Goal: Navigation & Orientation: Find specific page/section

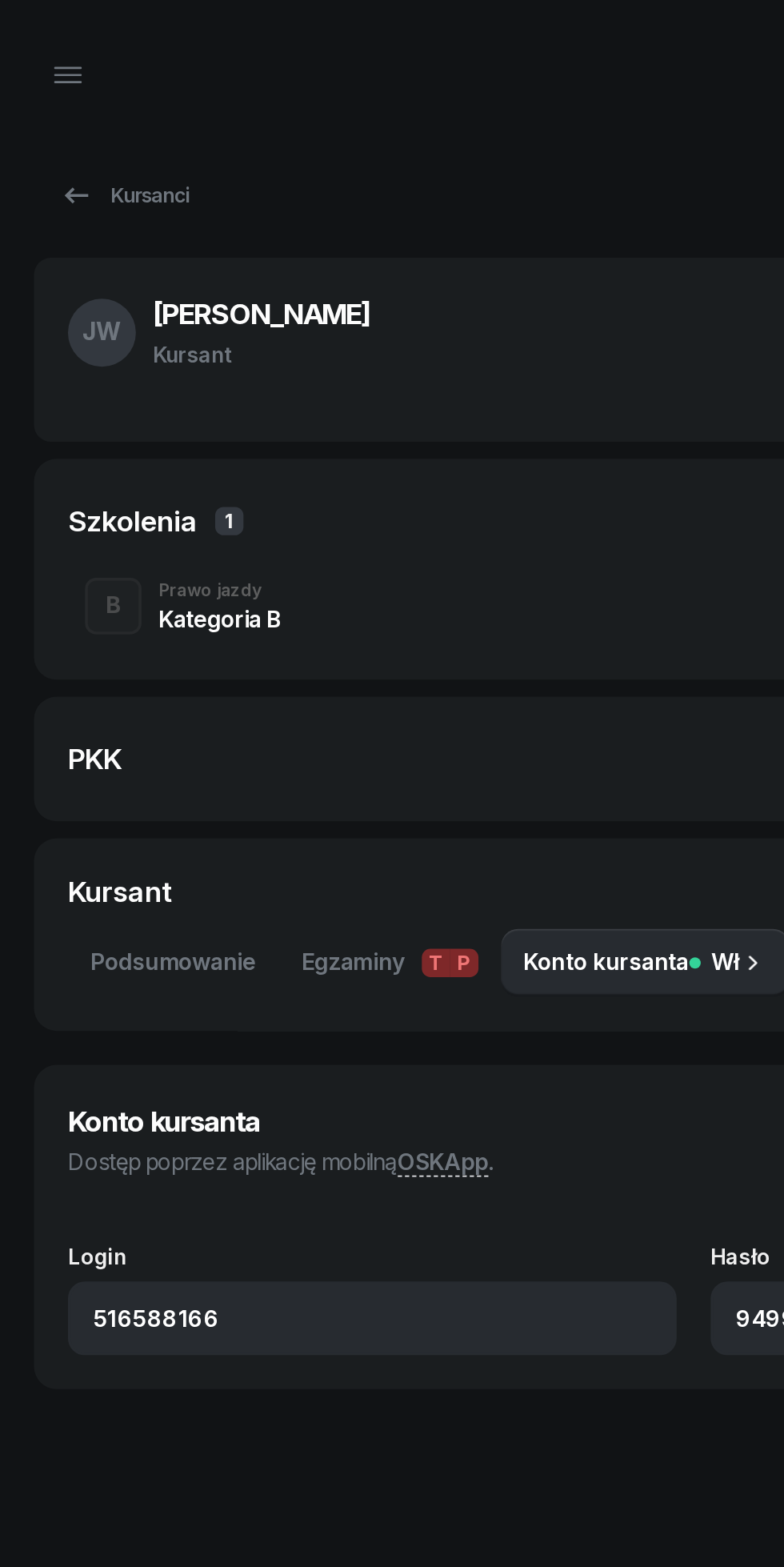
click at [59, 116] on div "Kursanci" at bounding box center [70, 111] width 73 height 19
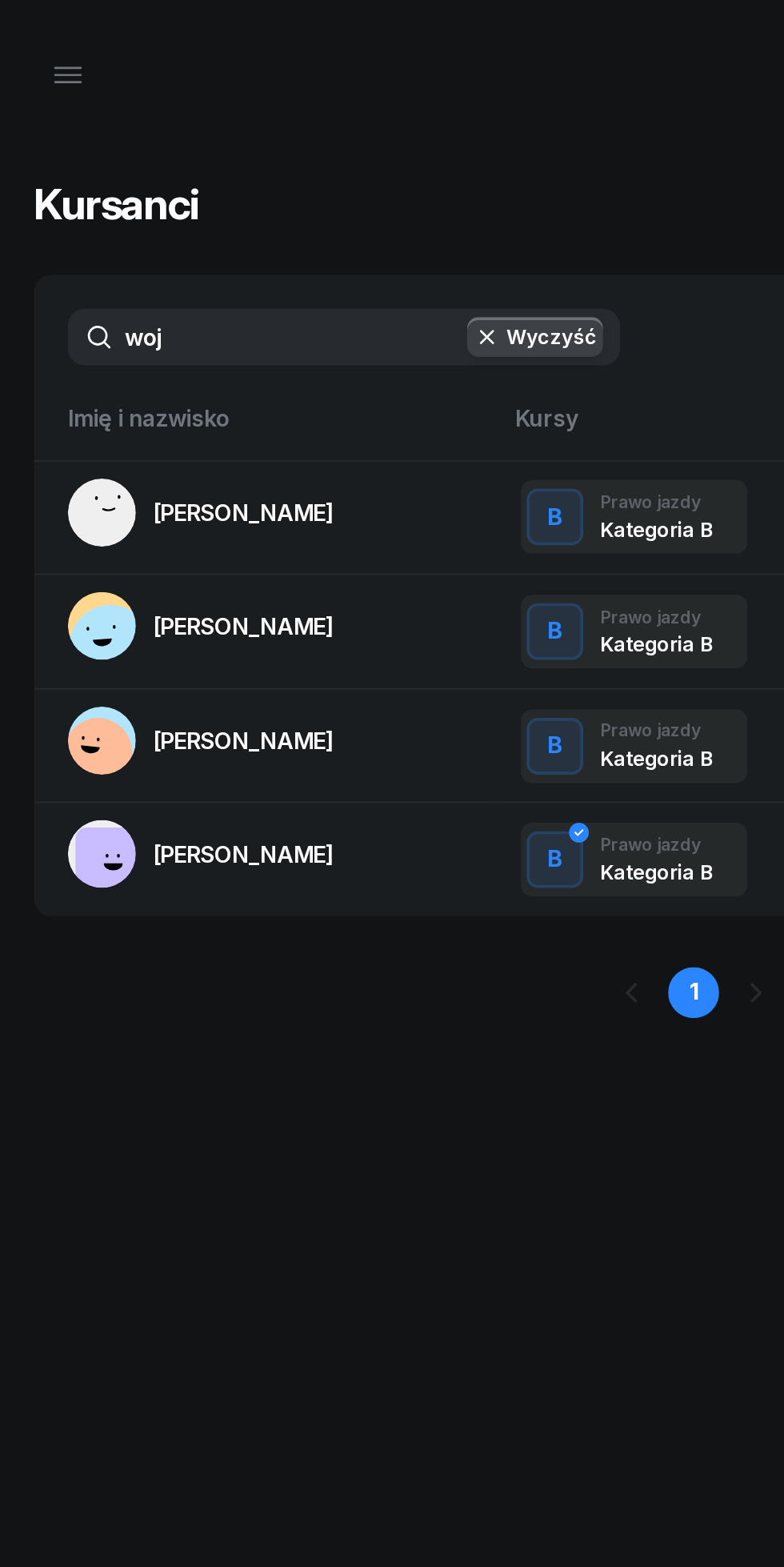
click at [35, 47] on icon "button" at bounding box center [39, 42] width 19 height 19
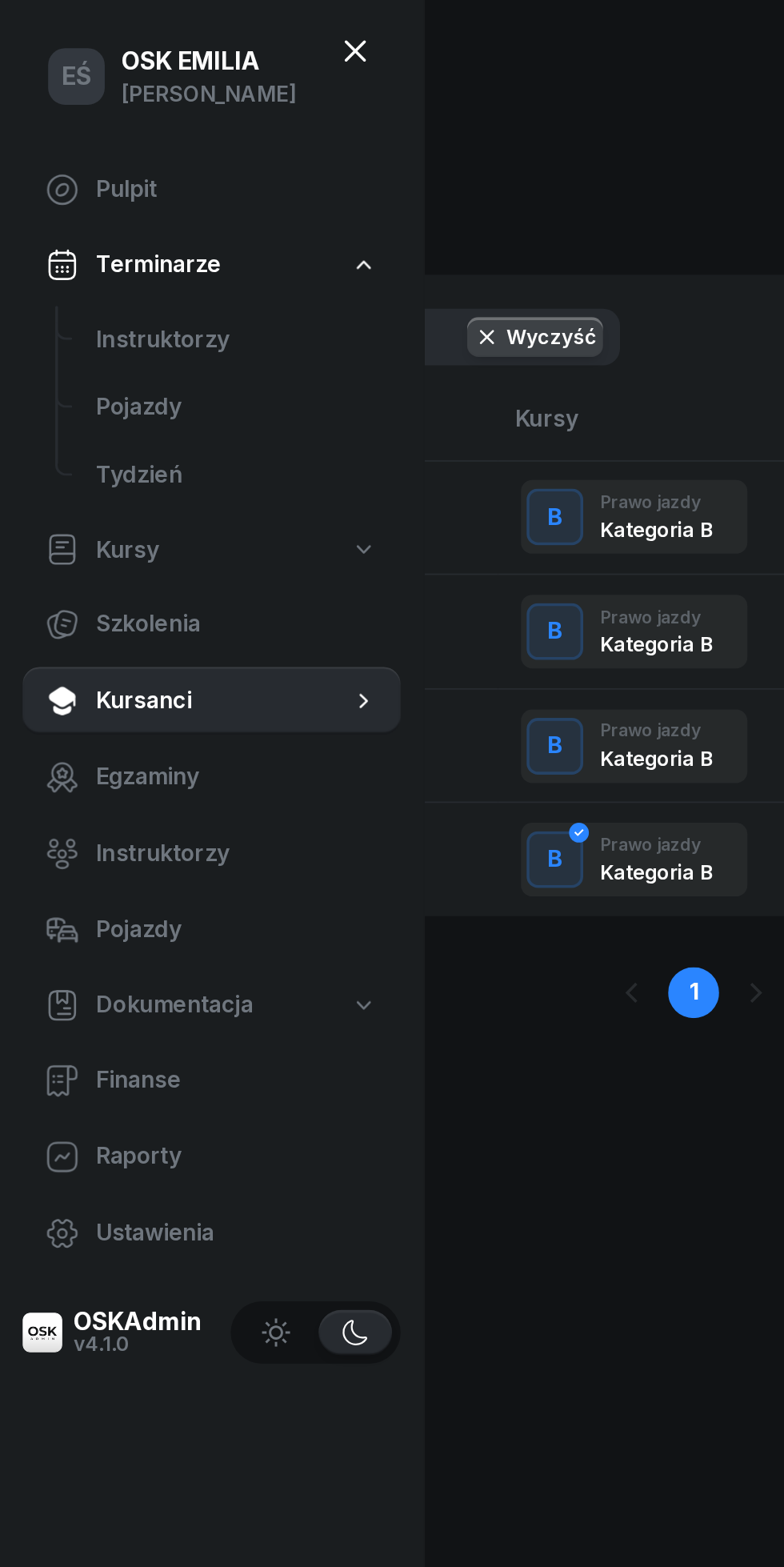
click at [141, 198] on span "Instruktorzy" at bounding box center [133, 192] width 159 height 21
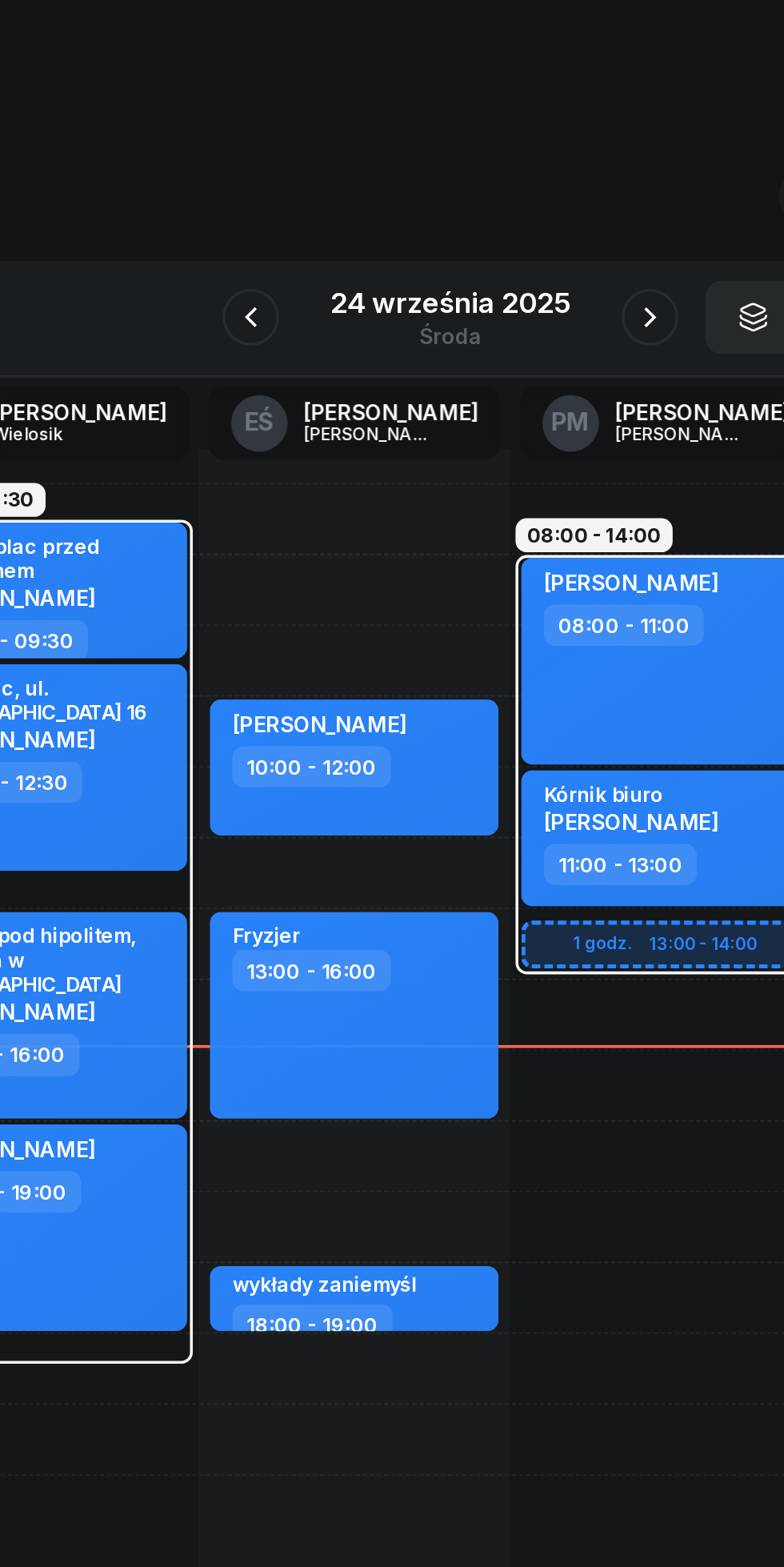
click at [503, 179] on icon "button" at bounding box center [504, 179] width 19 height 19
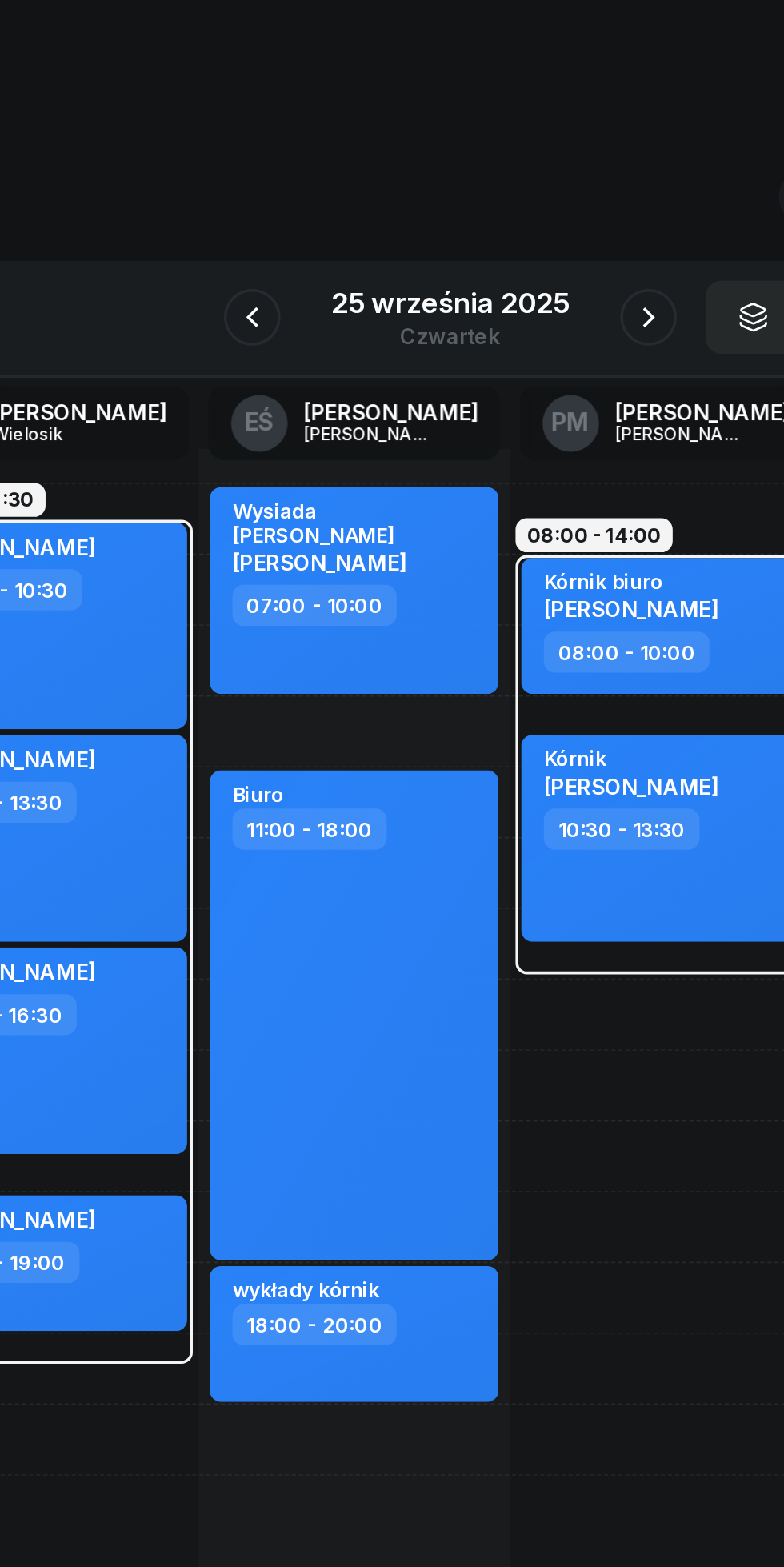
click at [503, 179] on icon "button" at bounding box center [504, 179] width 19 height 19
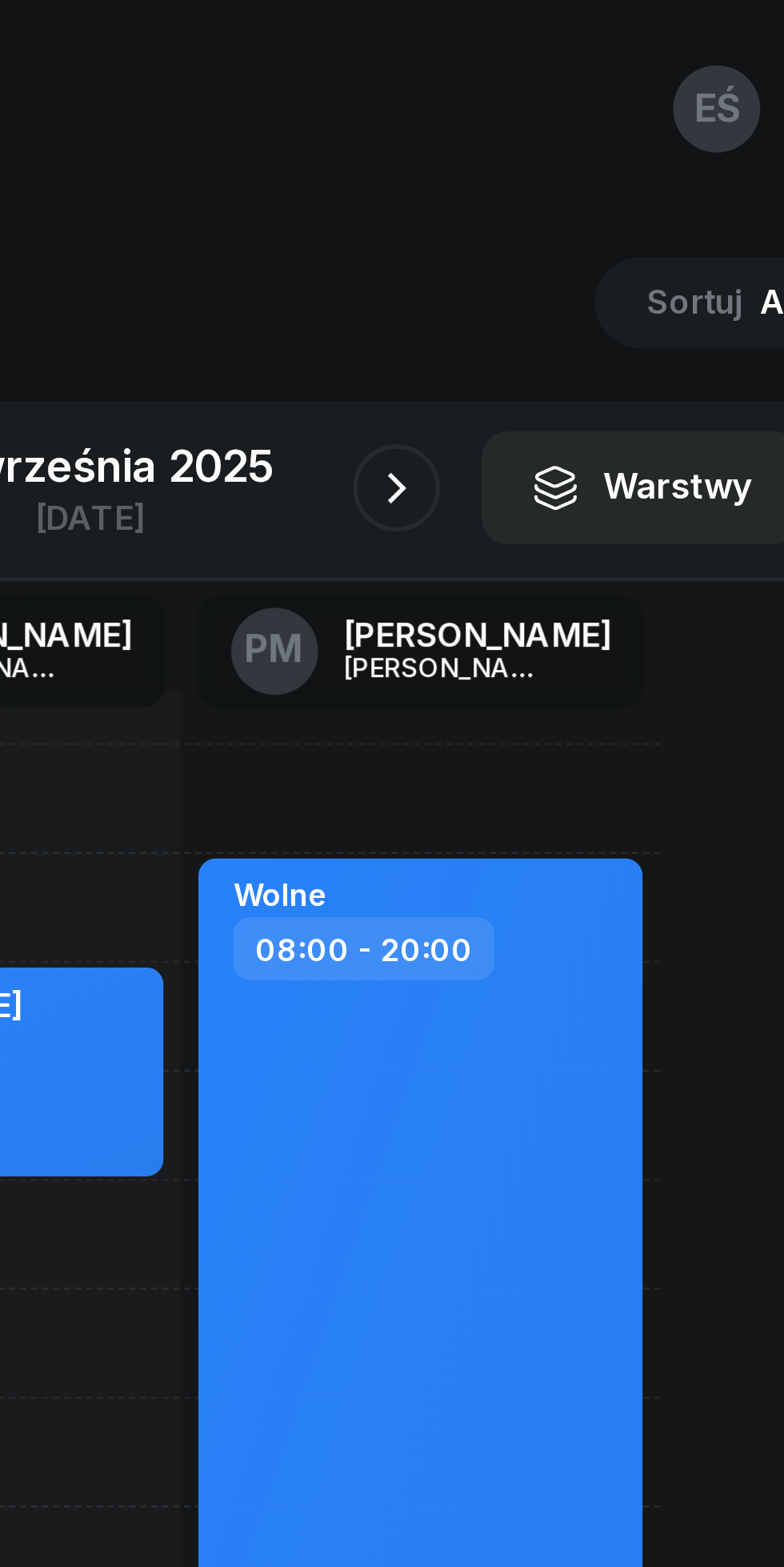
click at [501, 179] on icon "button" at bounding box center [504, 179] width 19 height 19
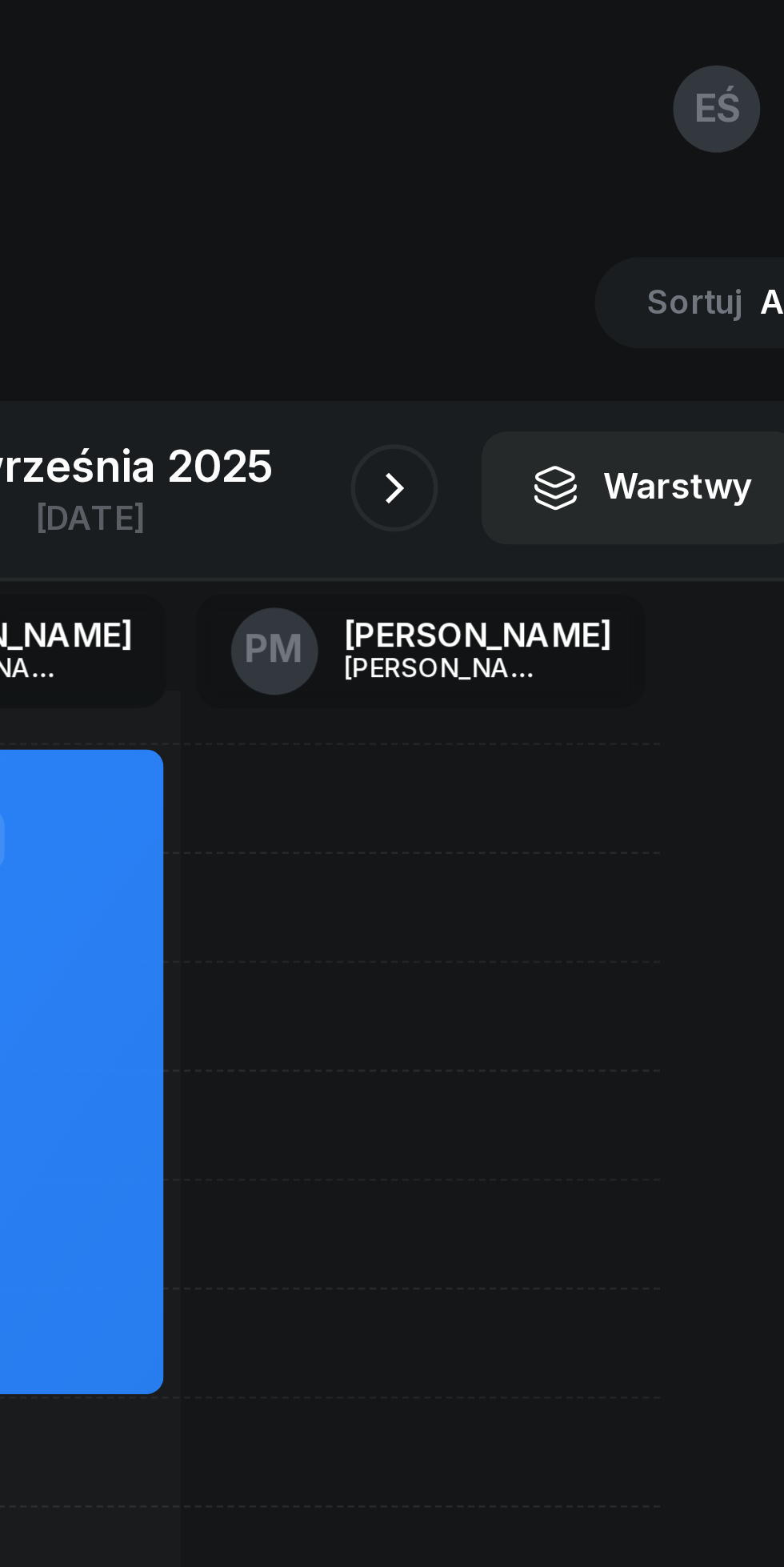
click at [506, 174] on icon "button" at bounding box center [504, 179] width 19 height 19
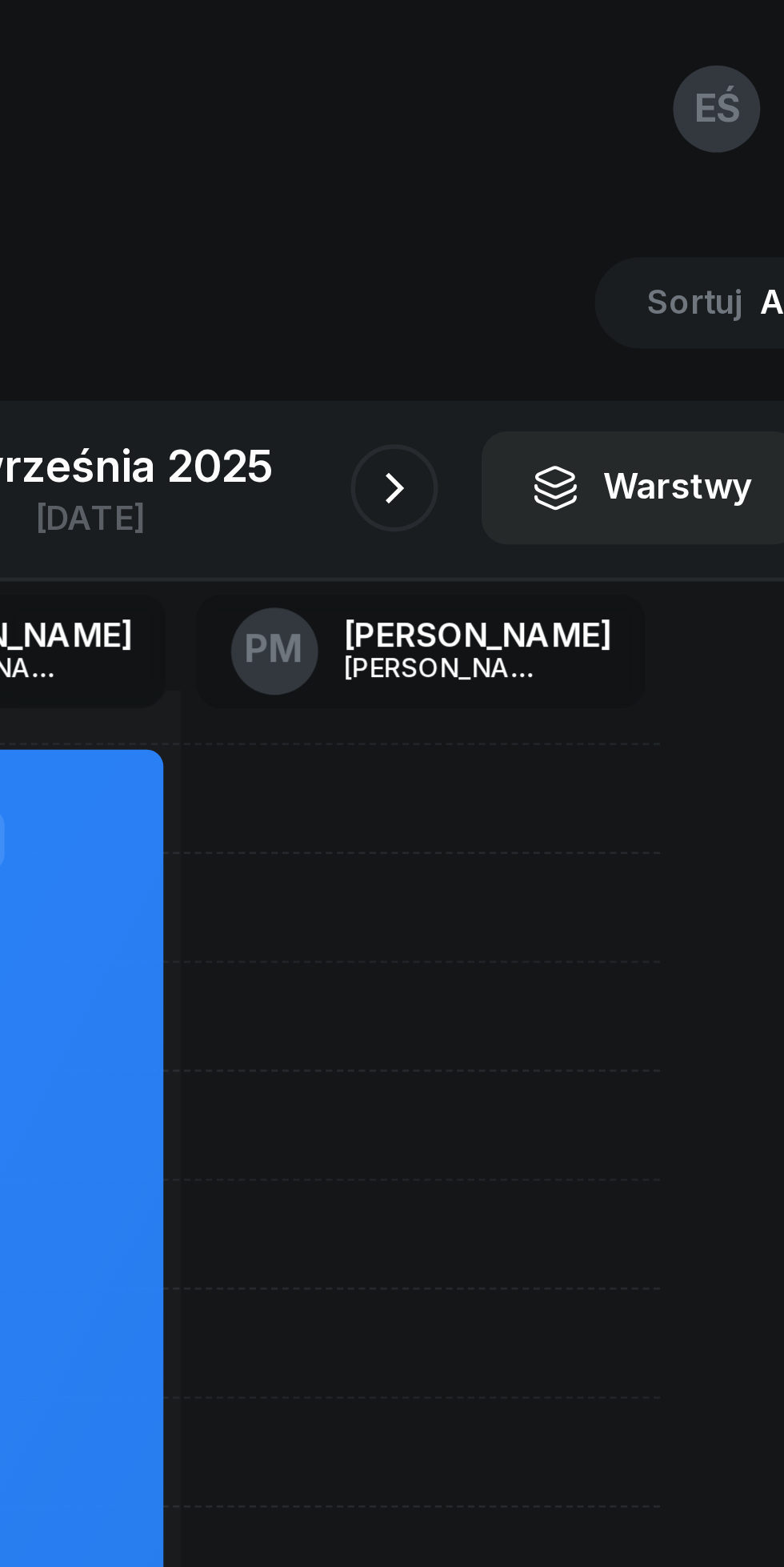
click at [504, 172] on icon "button" at bounding box center [504, 179] width 19 height 19
